Goal: Task Accomplishment & Management: Complete application form

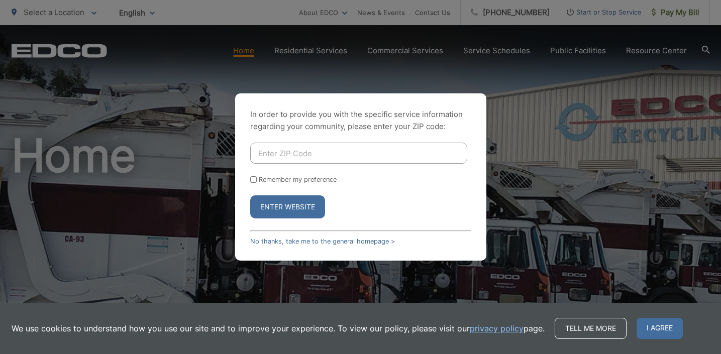
click at [297, 151] on input "Enter ZIP Code" at bounding box center [358, 153] width 217 height 21
click at [272, 207] on button "Enter Website" at bounding box center [287, 206] width 75 height 23
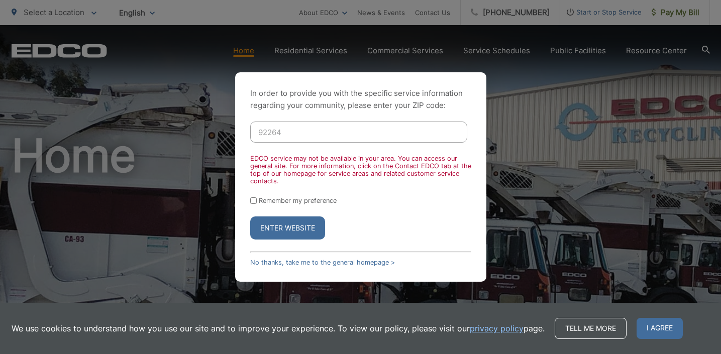
click at [287, 229] on button "Enter Website" at bounding box center [287, 227] width 75 height 23
click at [284, 229] on button "Enter Website" at bounding box center [287, 227] width 75 height 23
click at [308, 136] on input "92264" at bounding box center [358, 132] width 217 height 21
type input "9"
type input "92264"
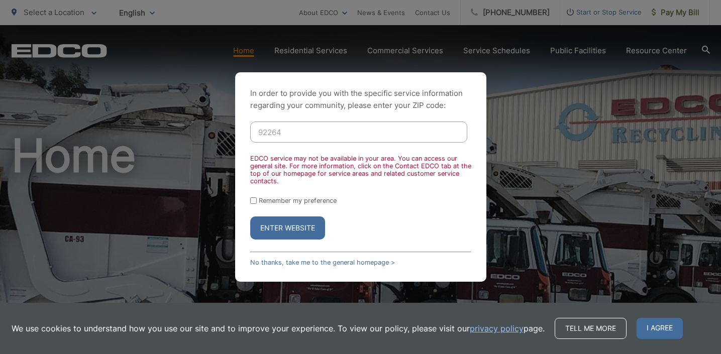
click at [284, 231] on button "Enter Website" at bounding box center [287, 227] width 75 height 23
click at [283, 226] on button "Enter Website" at bounding box center [287, 227] width 75 height 23
click at [277, 223] on button "Enter Website" at bounding box center [287, 227] width 75 height 23
click at [319, 262] on link "No thanks, take me to the general homepage >" at bounding box center [322, 263] width 145 height 8
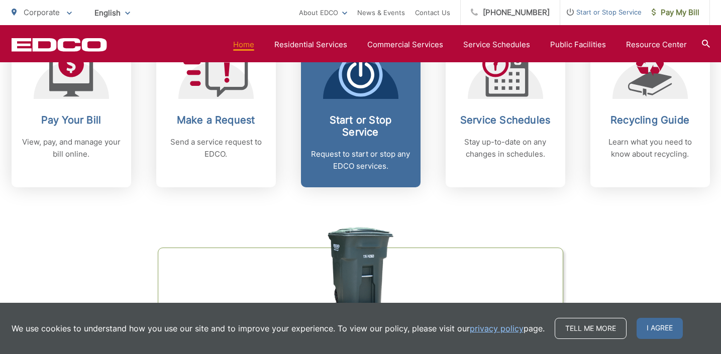
scroll to position [467, 0]
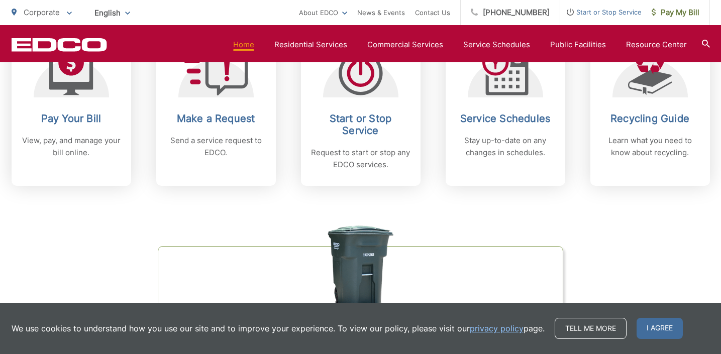
click at [364, 139] on div "Start or Stop Service Request to start or stop any EDCO services." at bounding box center [360, 141] width 99 height 58
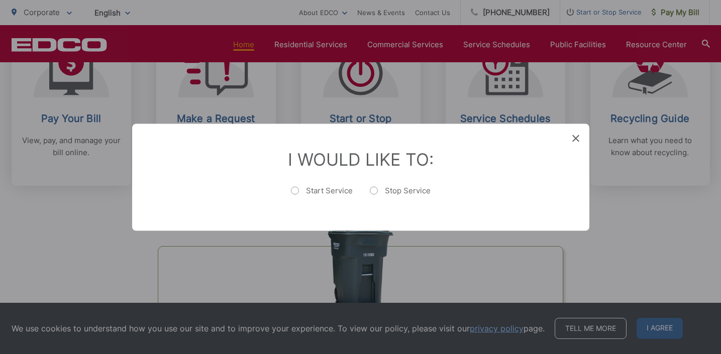
click at [377, 189] on label "Stop Service" at bounding box center [400, 195] width 61 height 20
radio input "true"
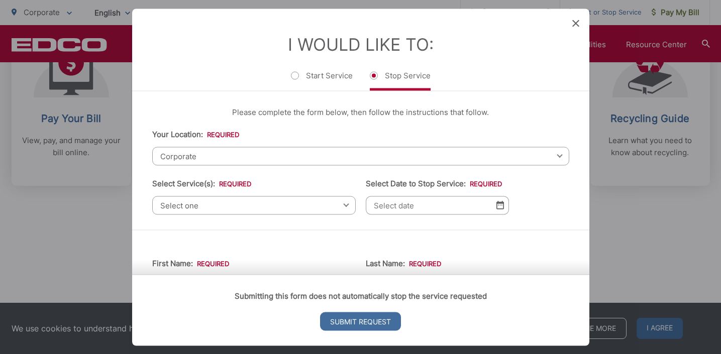
click at [574, 25] on icon at bounding box center [575, 23] width 7 height 7
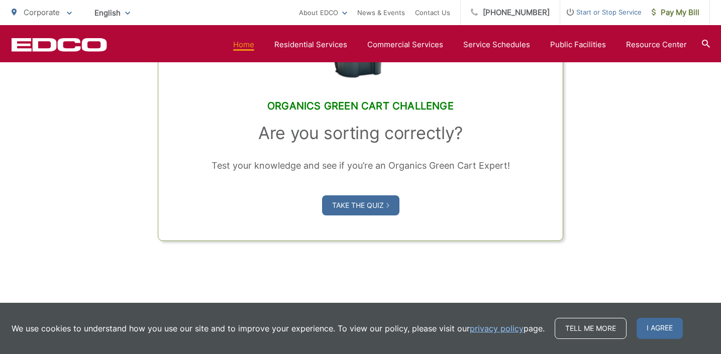
scroll to position [704, 0]
